Goal: Task Accomplishment & Management: Manage account settings

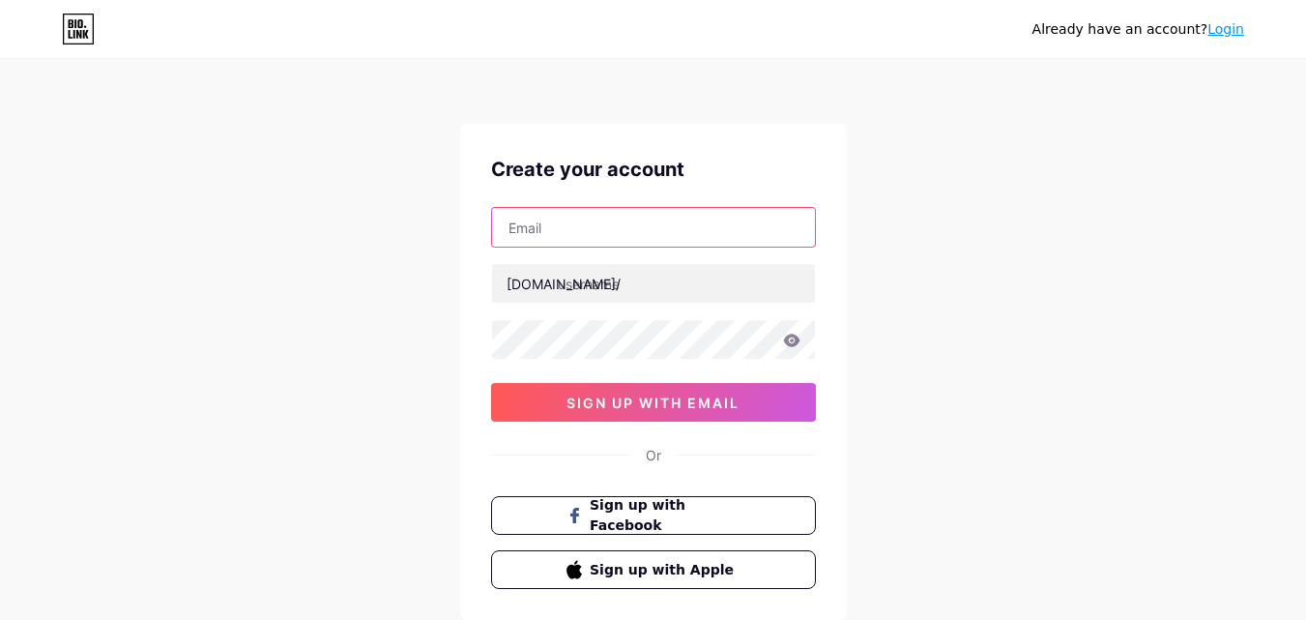
click at [584, 231] on input "text" at bounding box center [653, 227] width 323 height 39
type input "[EMAIL_ADDRESS][DOMAIN_NAME]"
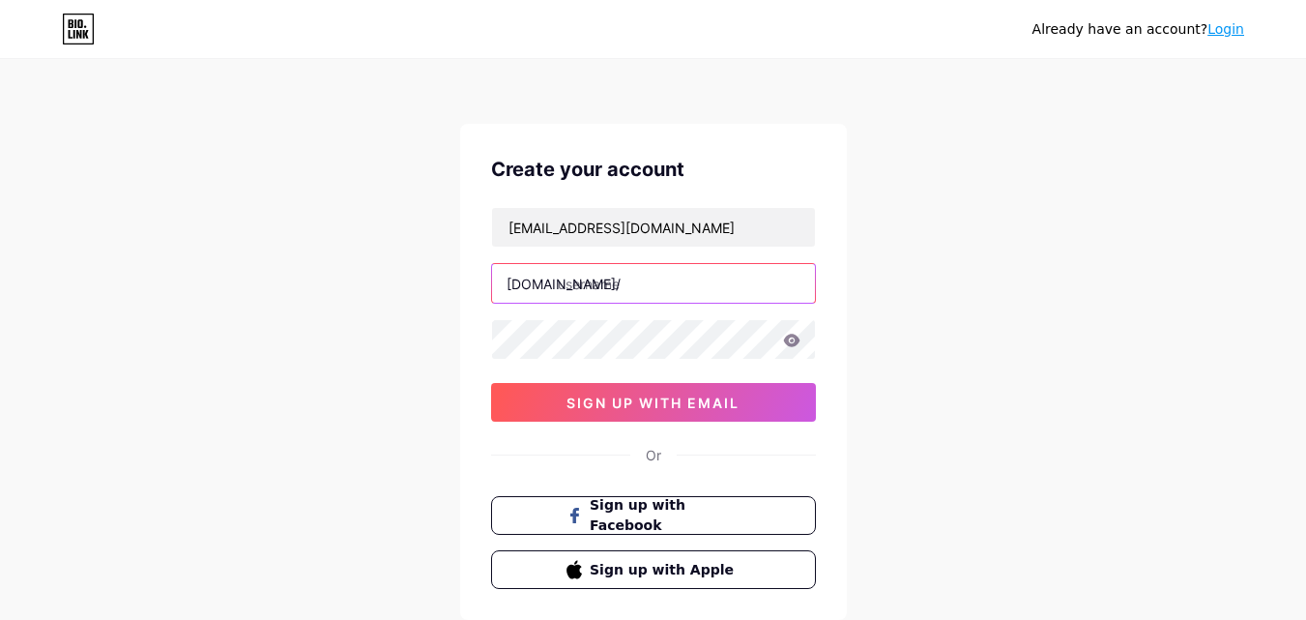
click at [581, 278] on input "text" at bounding box center [653, 283] width 323 height 39
click at [619, 287] on input "text" at bounding box center [653, 283] width 323 height 39
paste input "extermedia"
type input "extermedia"
click at [969, 349] on div "Already have an account? Login Create your account extermediauk@gmail.com bio.l…" at bounding box center [653, 370] width 1306 height 740
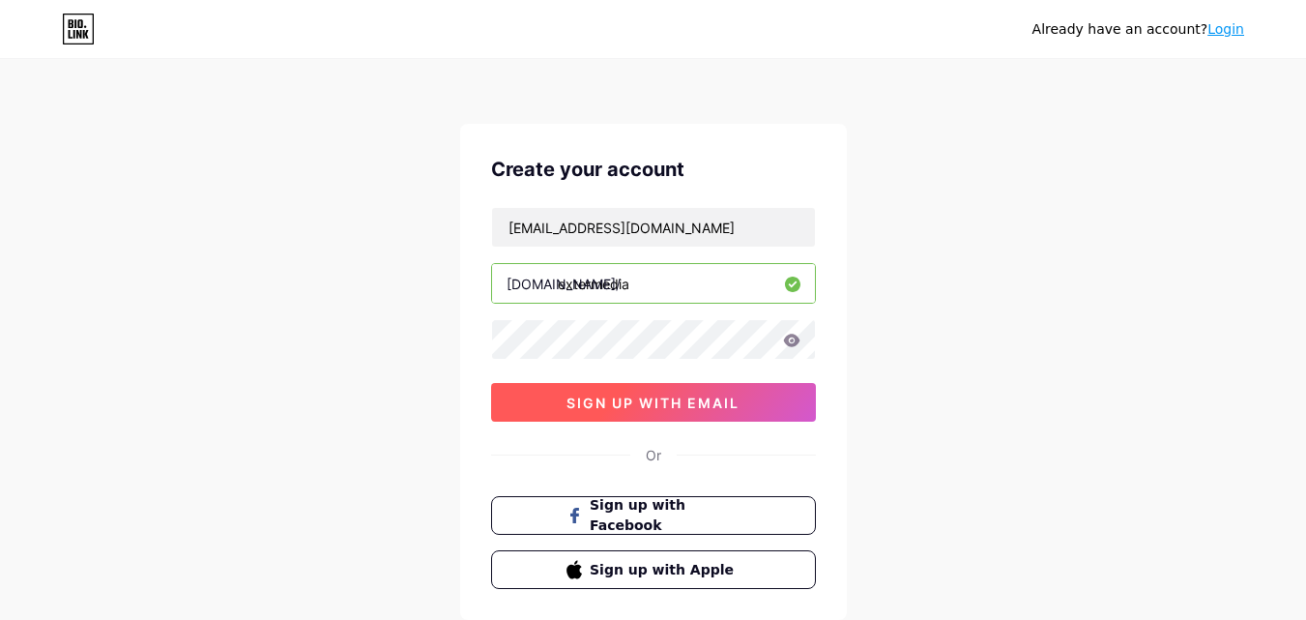
click at [643, 409] on span "sign up with email" at bounding box center [653, 402] width 173 height 16
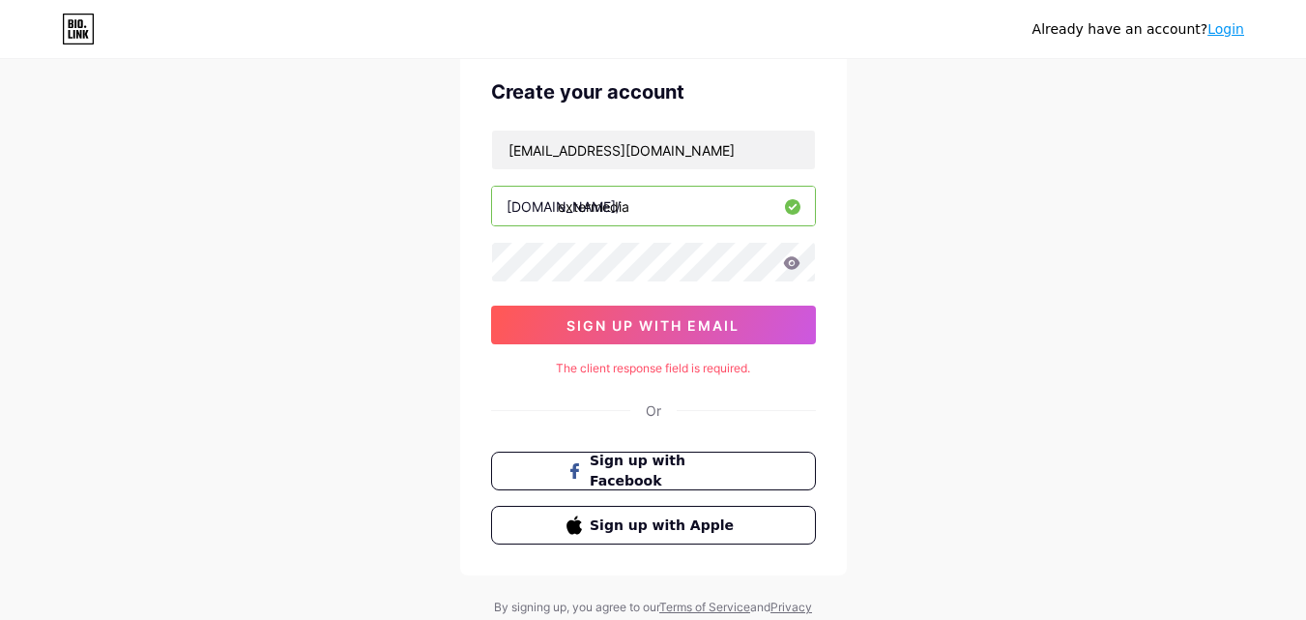
scroll to position [153, 0]
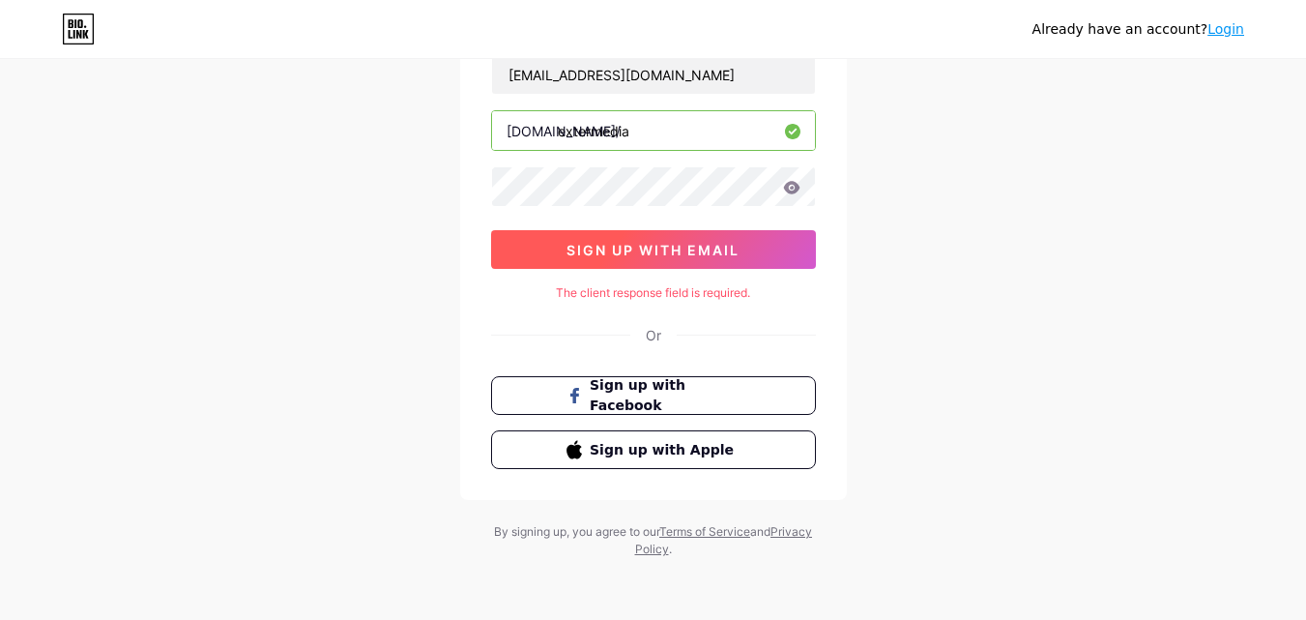
click at [684, 263] on button "sign up with email" at bounding box center [653, 249] width 325 height 39
click at [683, 252] on span "sign up with email" at bounding box center [653, 250] width 173 height 16
click at [647, 242] on span "sign up with email" at bounding box center [653, 250] width 173 height 16
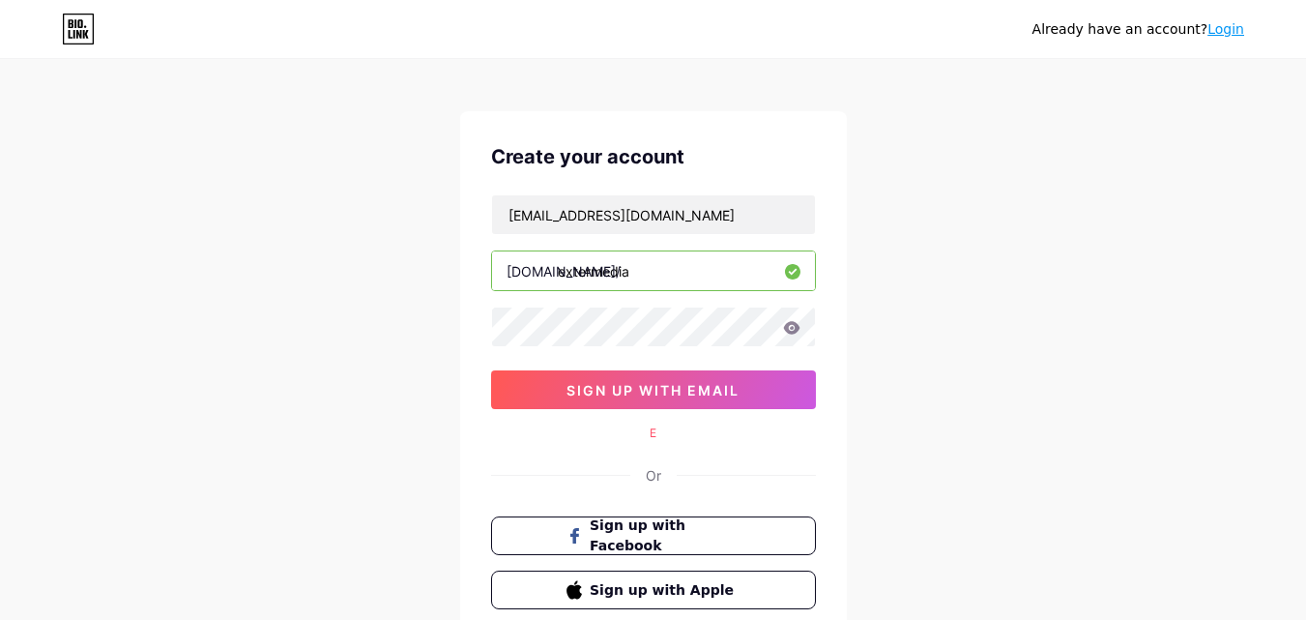
scroll to position [0, 0]
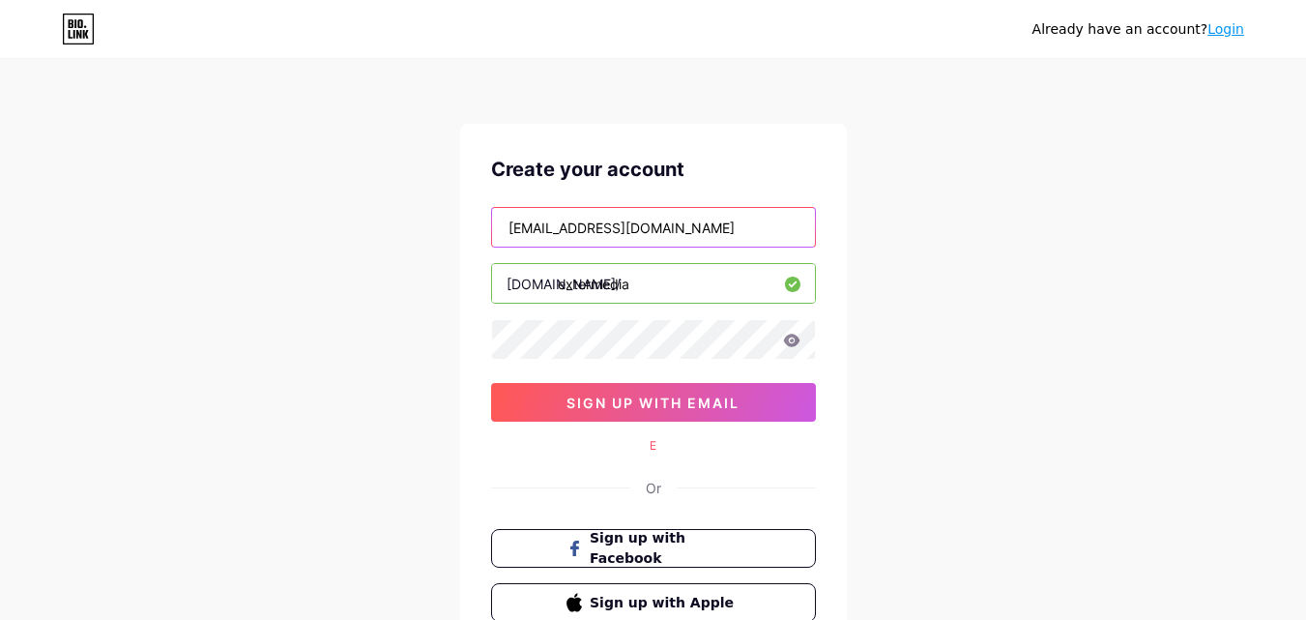
click at [692, 227] on input "[EMAIL_ADDRESS][DOMAIN_NAME]" at bounding box center [653, 227] width 323 height 39
click at [974, 239] on div "Already have an account? Login Create your account extermediauk@gmail.com bio.l…" at bounding box center [653, 386] width 1306 height 772
click at [1004, 387] on div "Already have an account? Login Create your account extermediauk@gmail.com bio.l…" at bounding box center [653, 386] width 1306 height 772
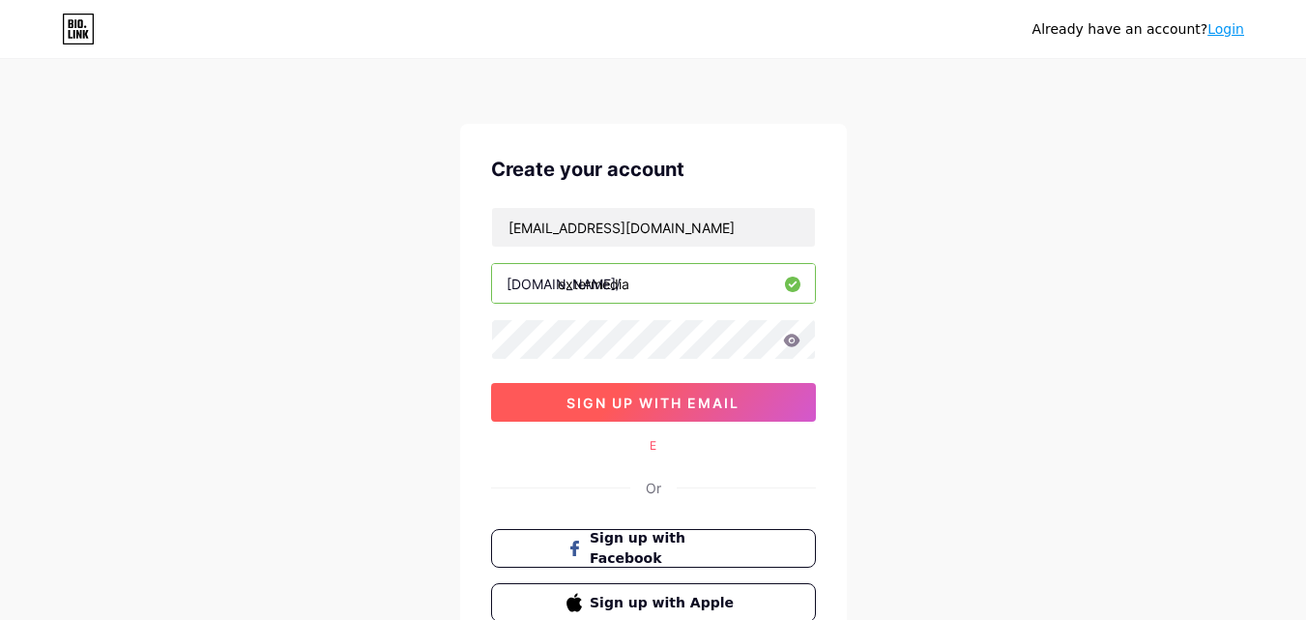
click at [603, 400] on span "sign up with email" at bounding box center [653, 402] width 173 height 16
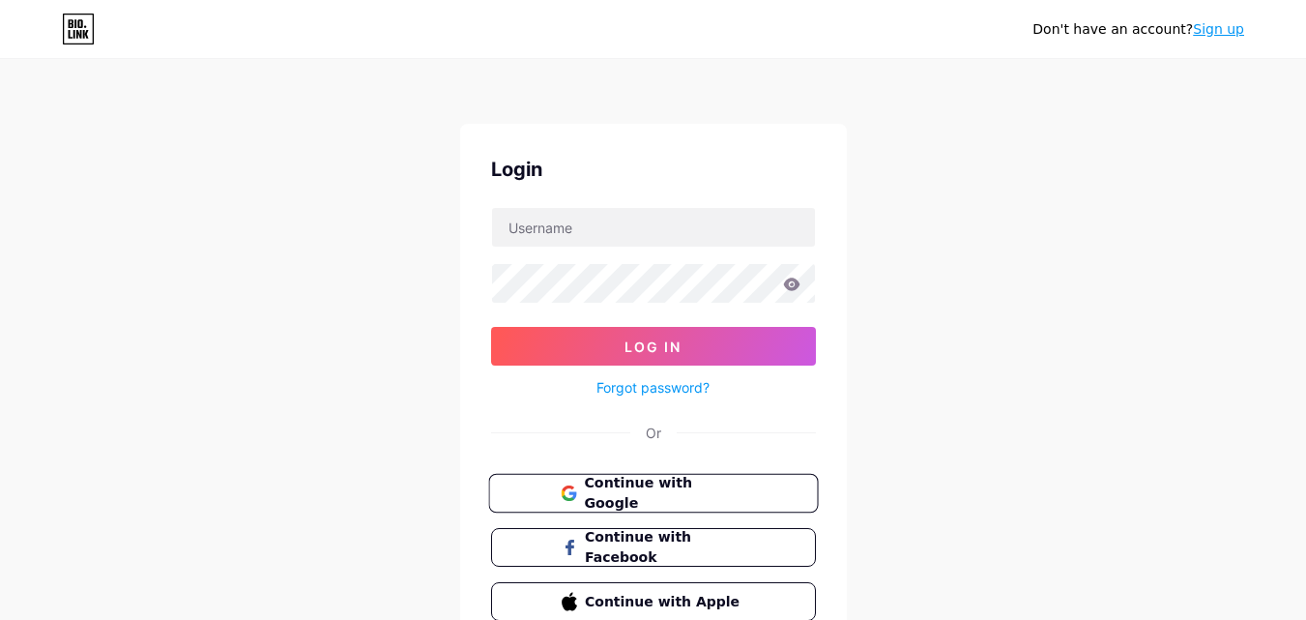
click at [666, 508] on button "Continue with Google" at bounding box center [653, 494] width 330 height 40
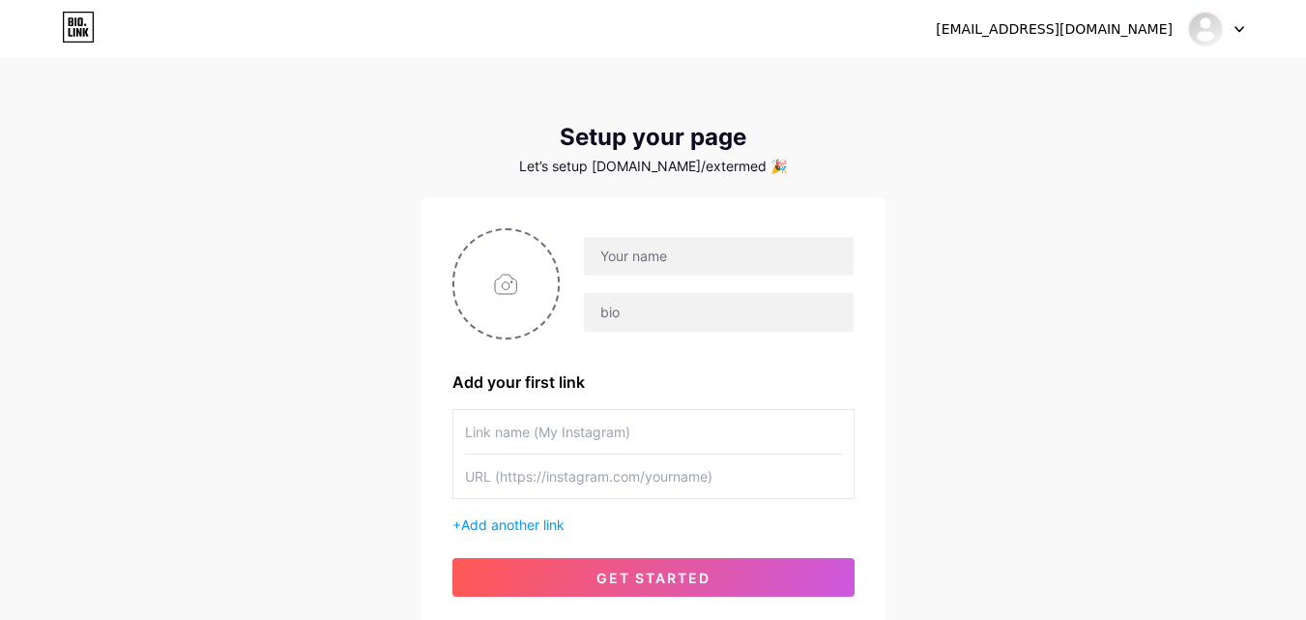
click at [0, 280] on div "[EMAIL_ADDRESS][DOMAIN_NAME] Dashboard Logout Setup your page Let’s setup [DOMA…" at bounding box center [653, 344] width 1306 height 689
click at [516, 286] on input "file" at bounding box center [506, 283] width 104 height 107
type input "C:\fakepath\Untitled design - 2025-08-12T125640.822.jpg"
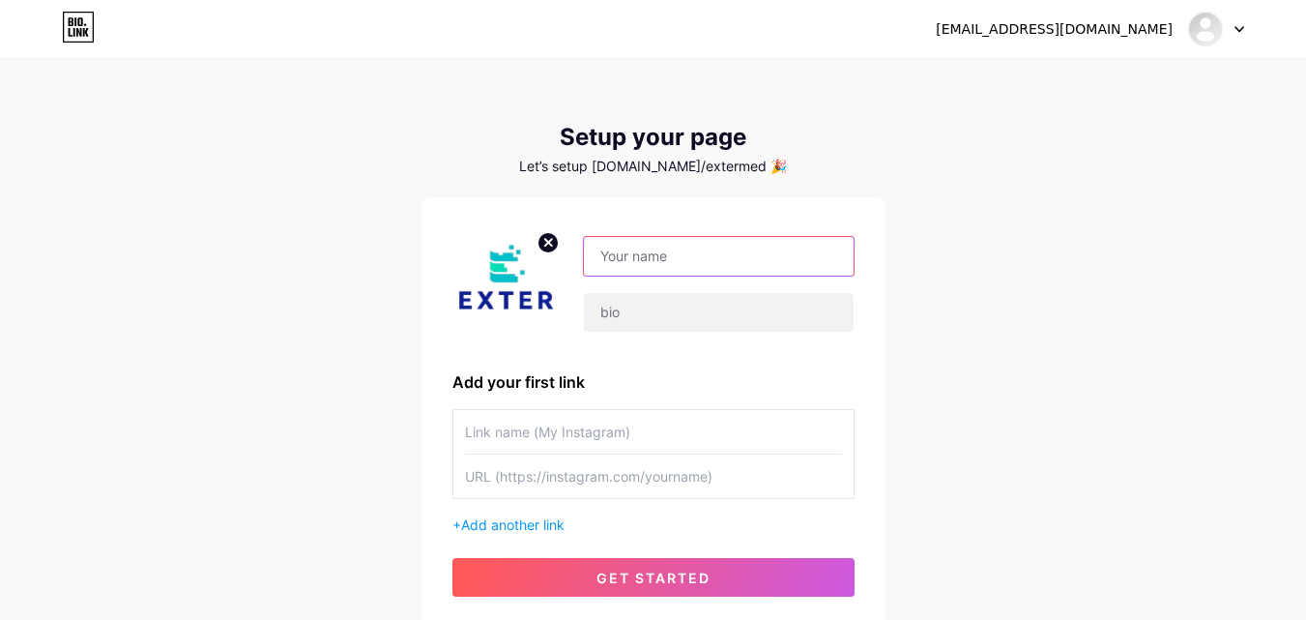
click at [653, 256] on input "text" at bounding box center [718, 256] width 269 height 39
click at [624, 256] on input "text" at bounding box center [718, 256] width 269 height 39
type input "Exter Media"
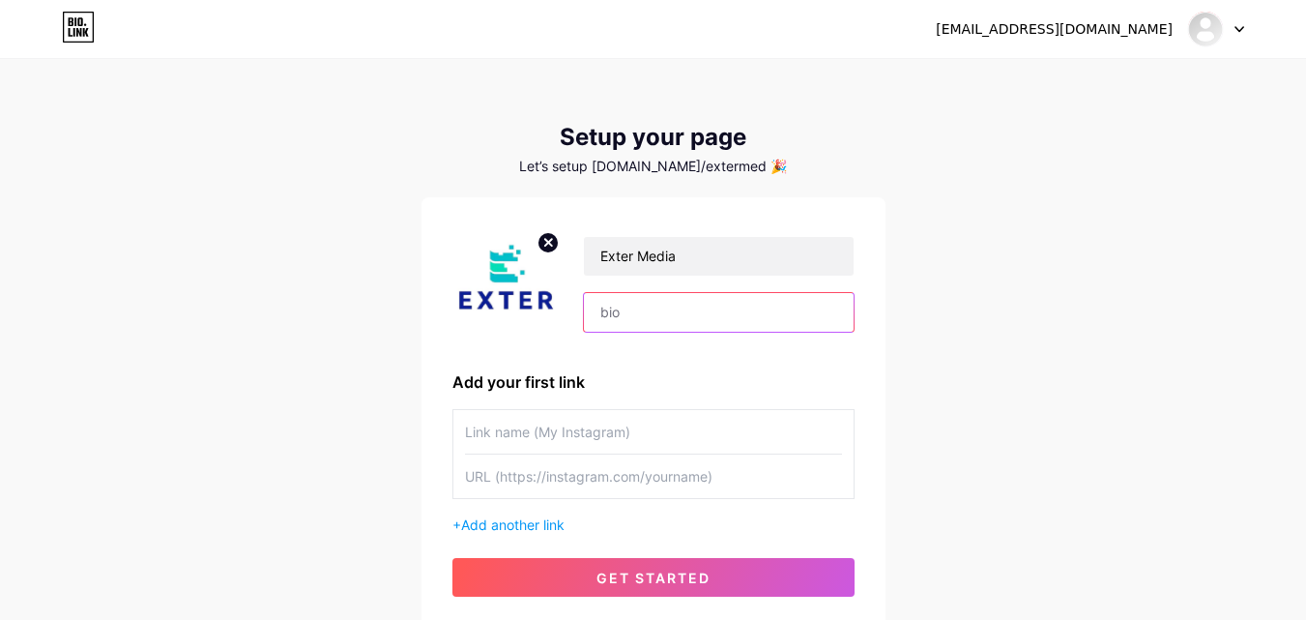
click at [676, 312] on input "text" at bounding box center [718, 312] width 269 height 39
click at [1179, 376] on div "extermediauk@gmail.com Dashboard Logout Setup your page Let’s setup bio.link/ex…" at bounding box center [653, 344] width 1306 height 689
click at [548, 424] on input "text" at bounding box center [653, 432] width 377 height 44
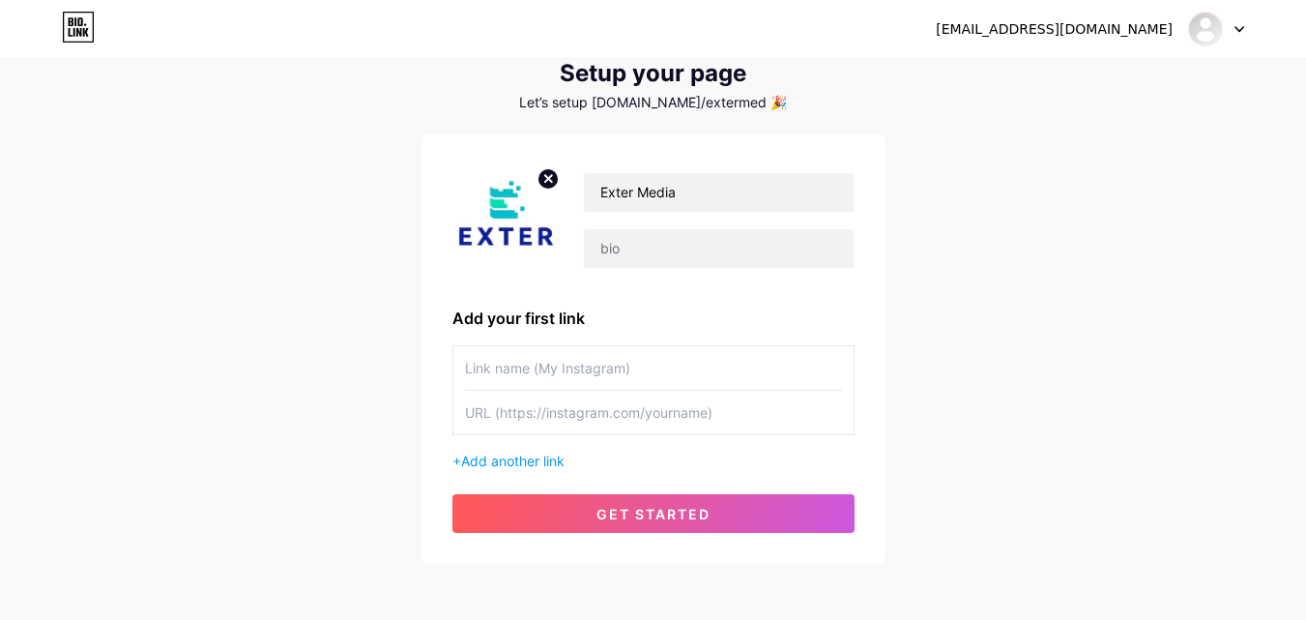
scroll to position [97, 0]
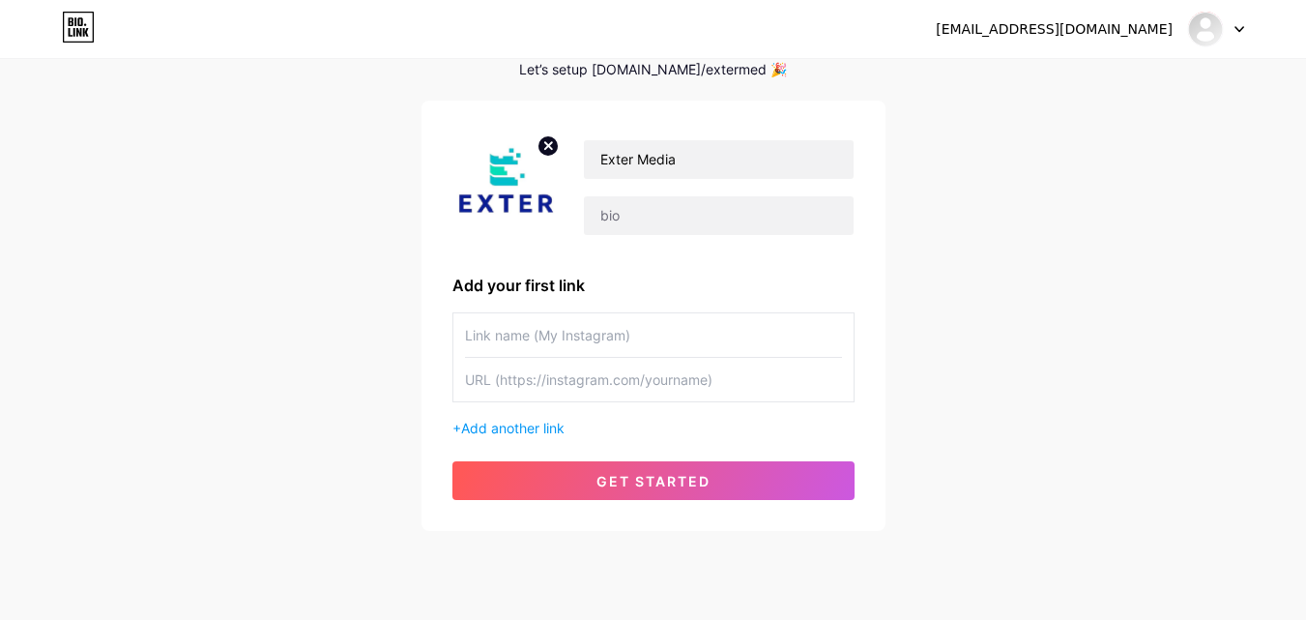
click at [539, 329] on input "text" at bounding box center [653, 335] width 377 height 44
paste input "Top Content Marketing Agency in UK – Exter Media"
type input "Top Content Marketing Agency in UK – Exter Media"
click at [553, 380] on input "text" at bounding box center [653, 380] width 377 height 44
click at [505, 371] on input "text" at bounding box center [653, 380] width 377 height 44
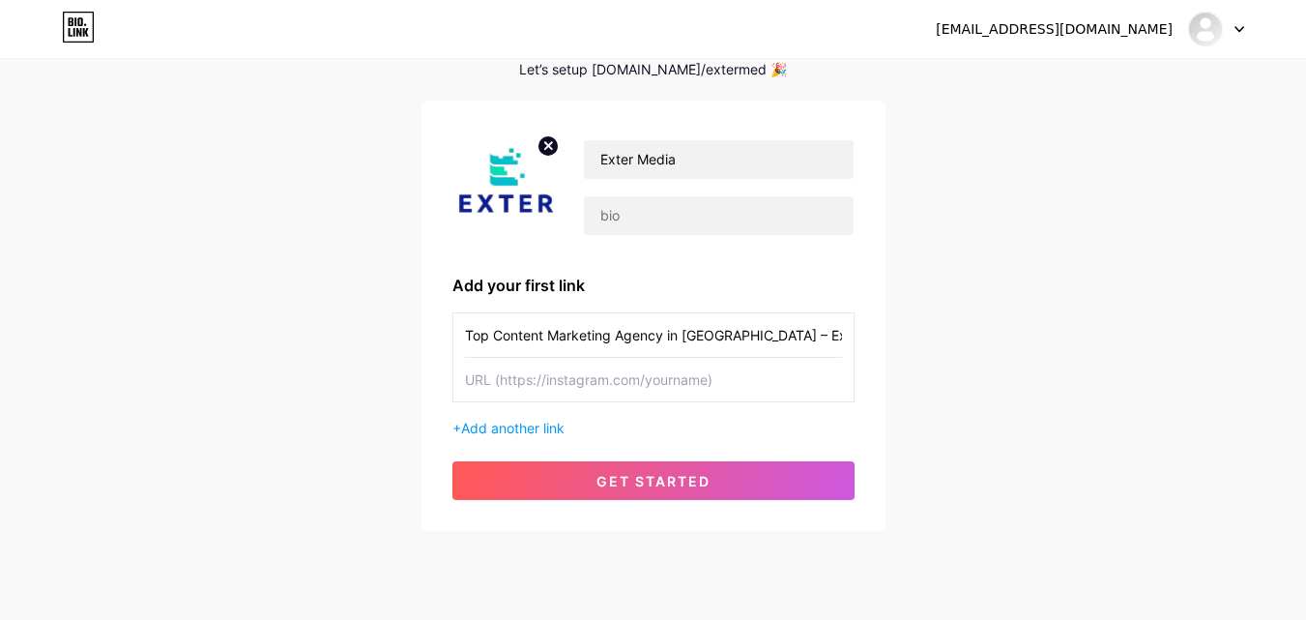
paste input "https://extermedia.com/content-marketing/"
type input "https://extermedia.com/content-marketing/"
click at [963, 377] on div "extermediauk@gmail.com Dashboard Logout Setup your page Let’s setup bio.link/ex…" at bounding box center [653, 247] width 1306 height 689
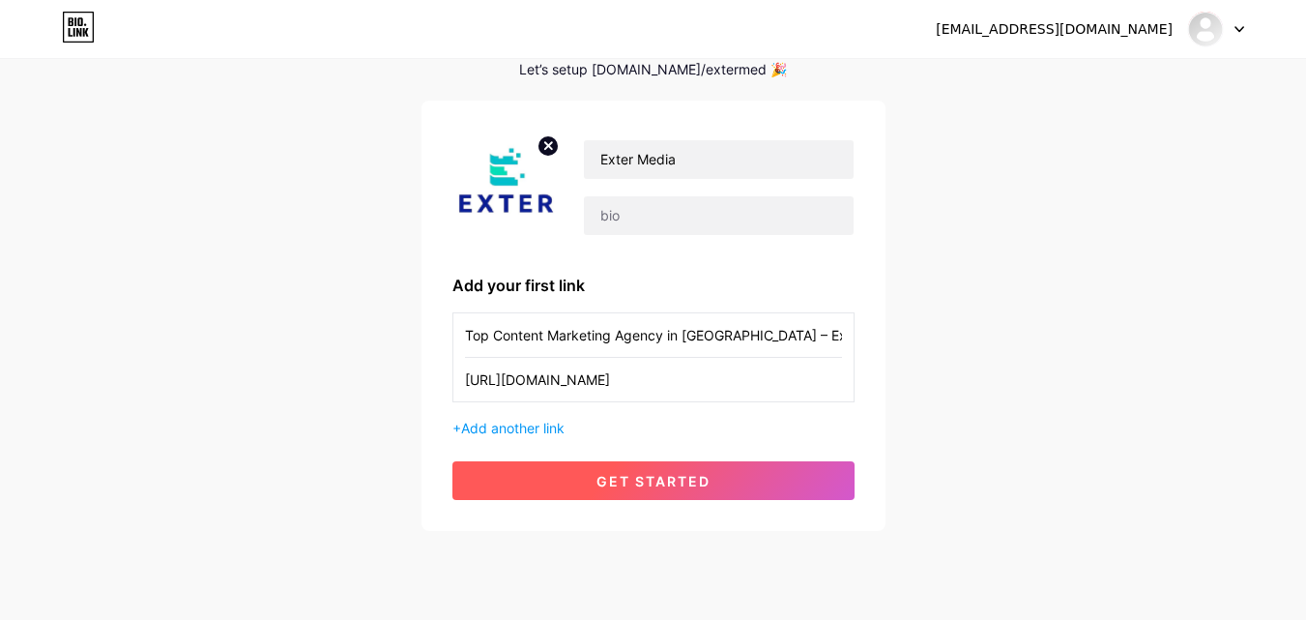
click at [668, 478] on span "get started" at bounding box center [653, 481] width 114 height 16
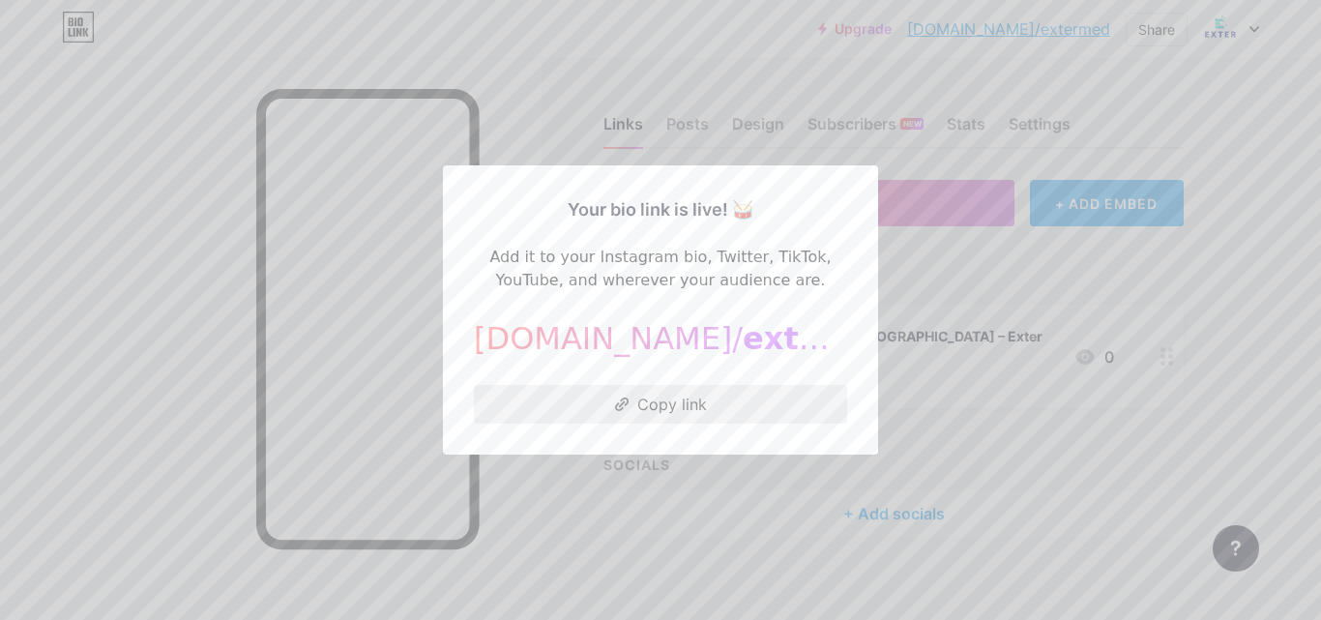
click at [656, 396] on button "Copy link" at bounding box center [660, 404] width 373 height 39
click at [704, 457] on div at bounding box center [660, 310] width 1321 height 620
